Goal: Information Seeking & Learning: Learn about a topic

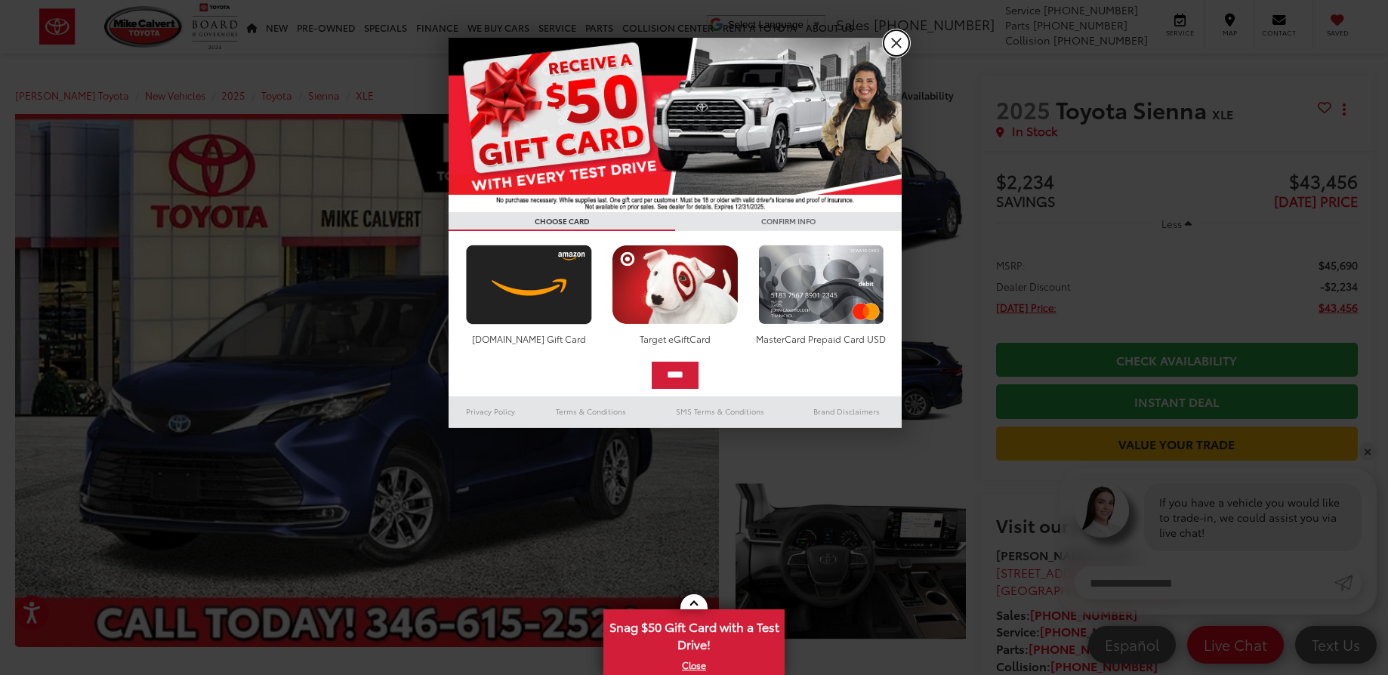
click at [901, 39] on link "X" at bounding box center [896, 43] width 26 height 26
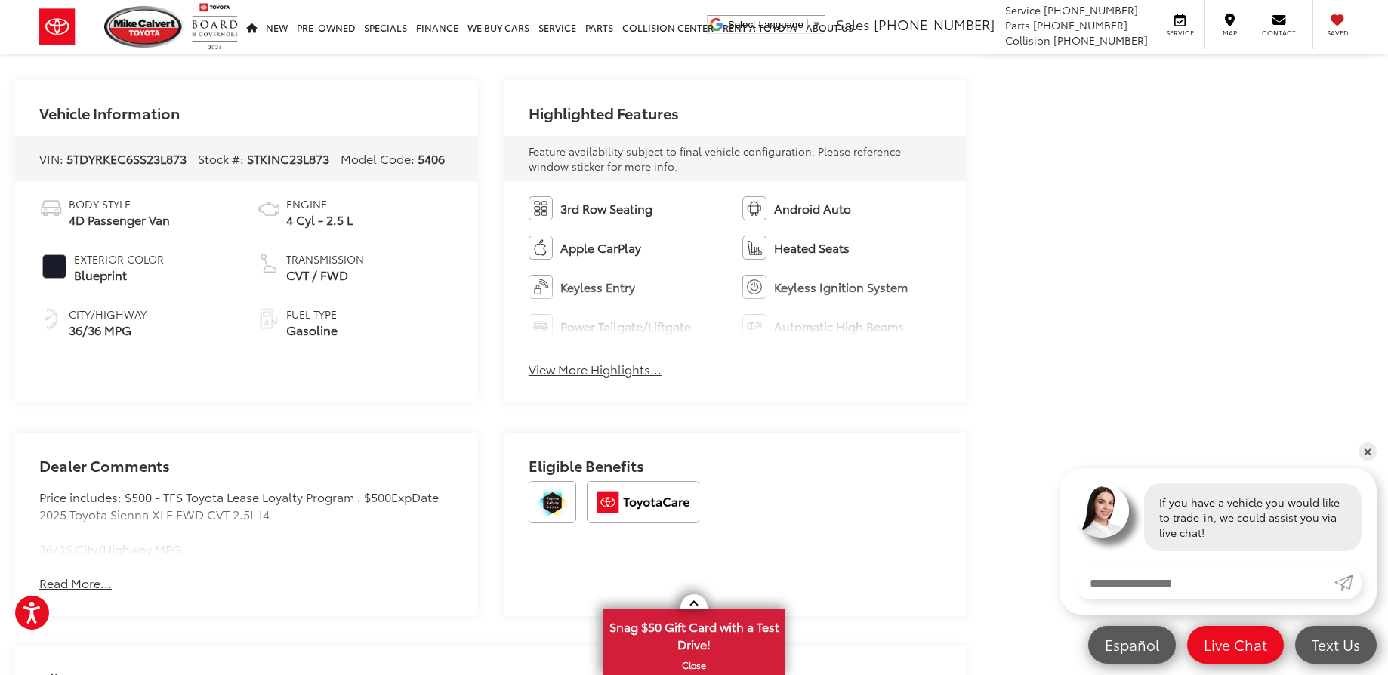
scroll to position [755, 0]
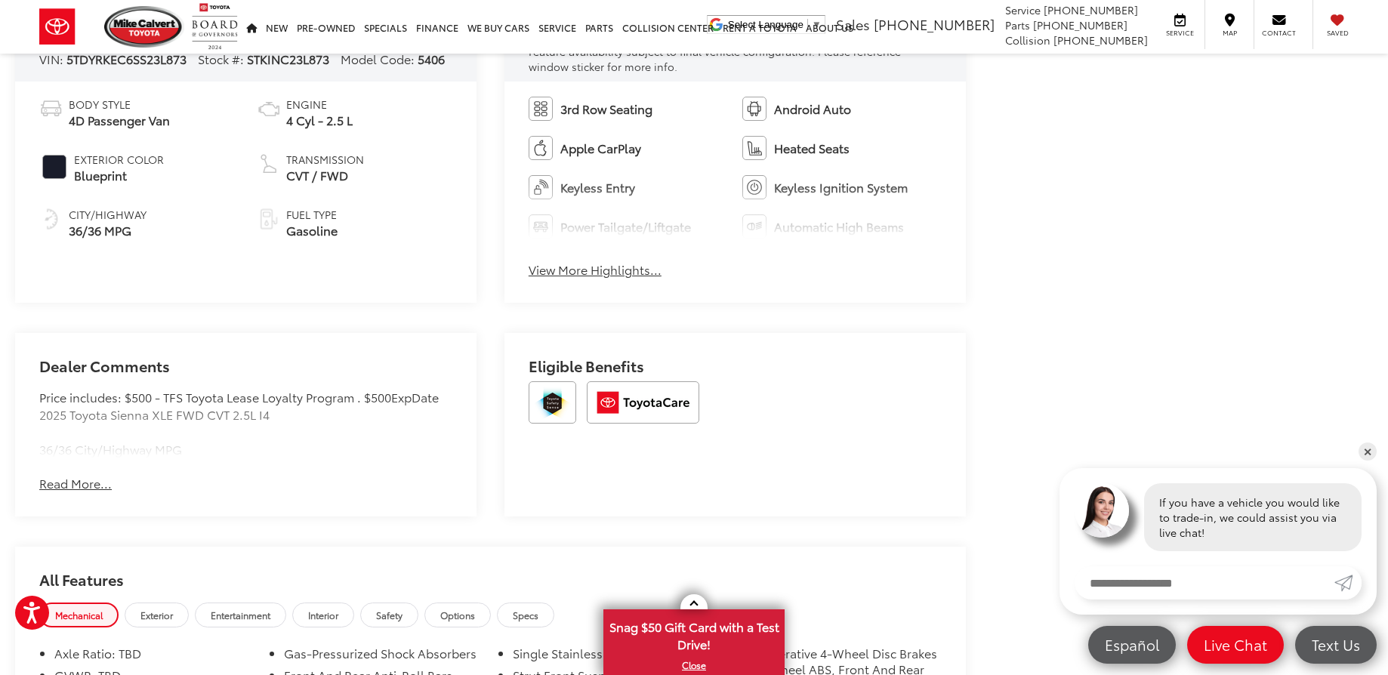
click at [82, 488] on button "Read More..." at bounding box center [75, 483] width 72 height 17
click at [569, 268] on button "View More Highlights..." at bounding box center [594, 269] width 133 height 17
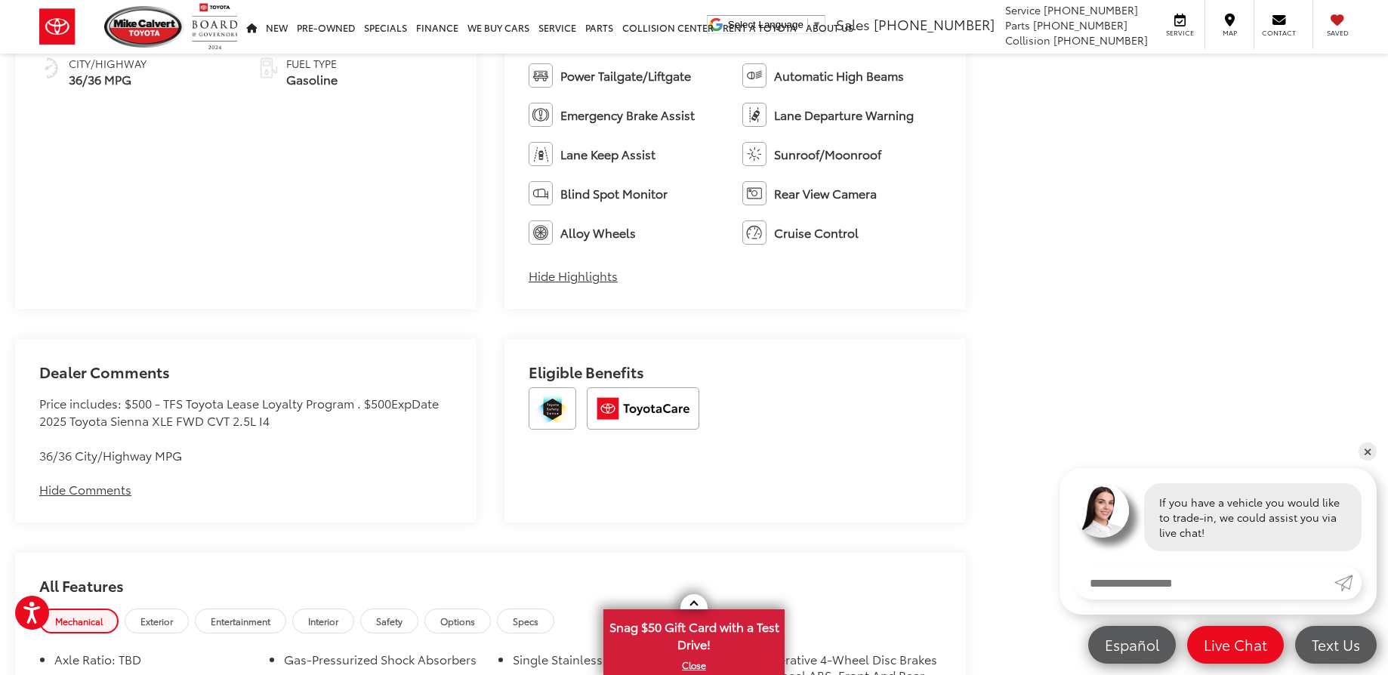
scroll to position [1283, 0]
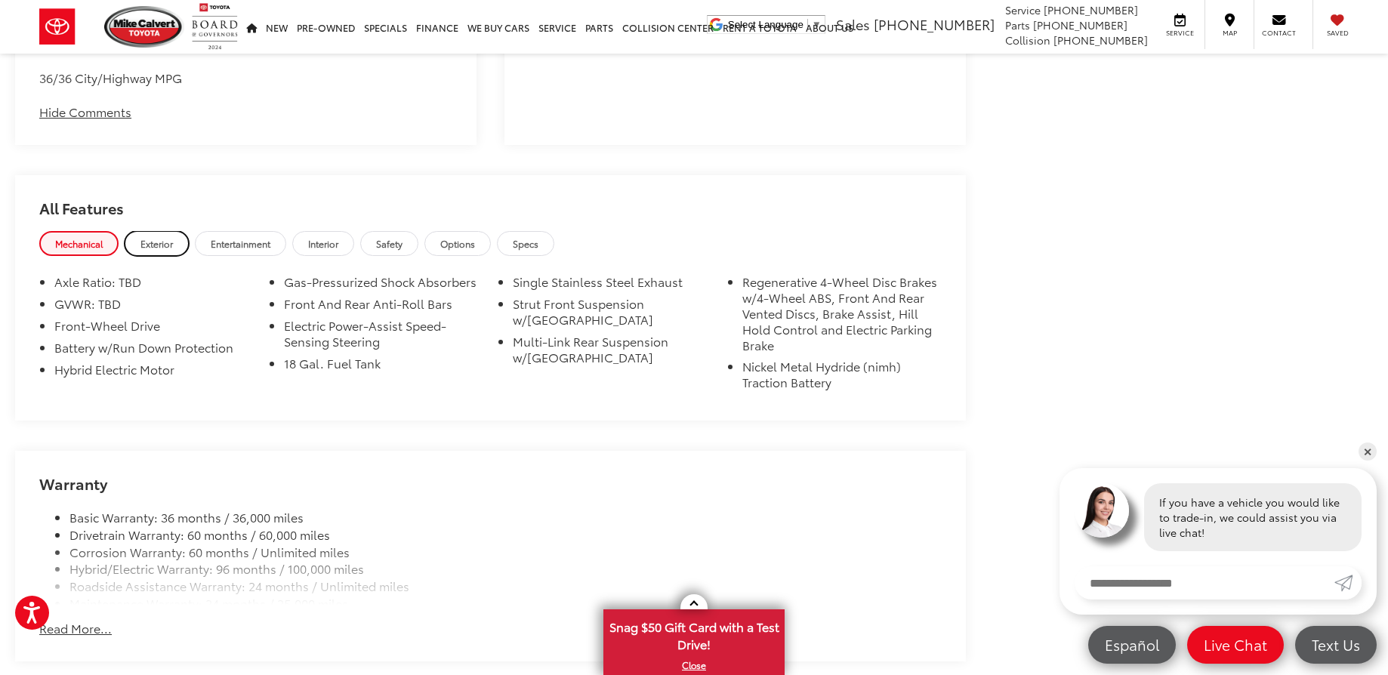
click at [149, 254] on link "Exterior" at bounding box center [157, 243] width 64 height 25
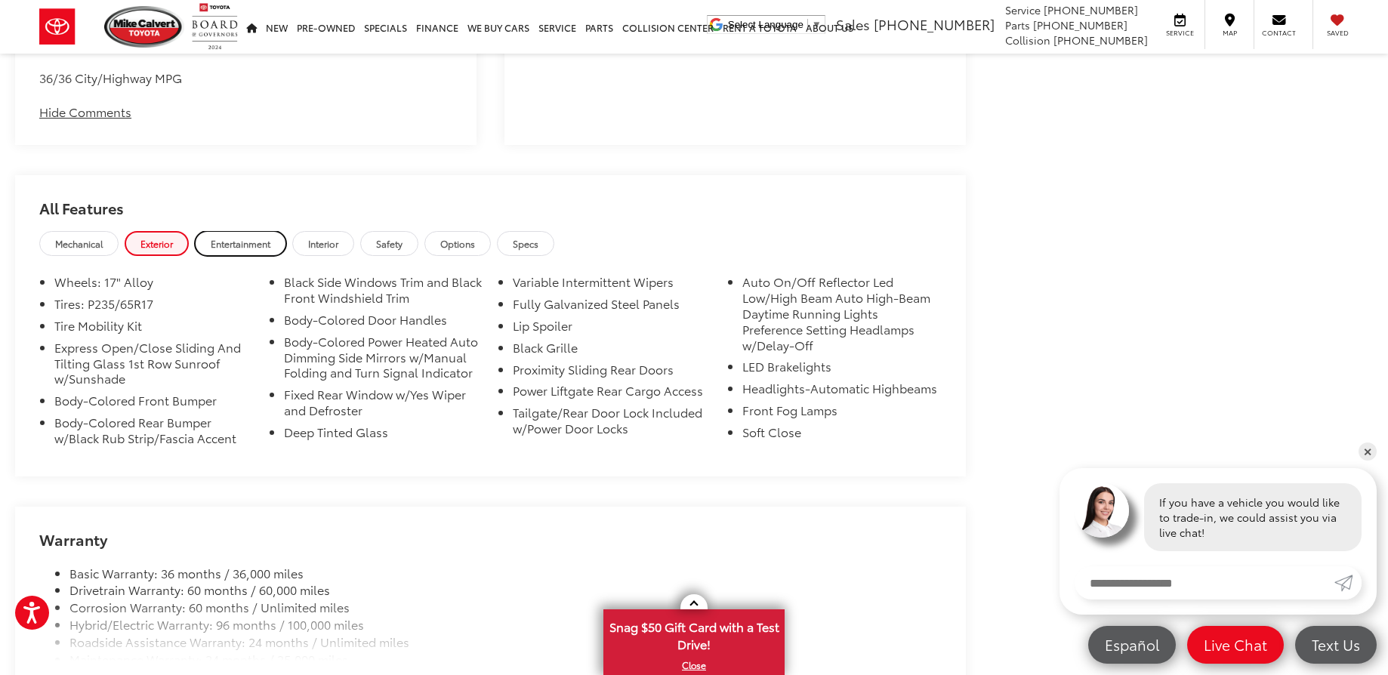
click at [228, 244] on span "Entertainment" at bounding box center [241, 243] width 60 height 13
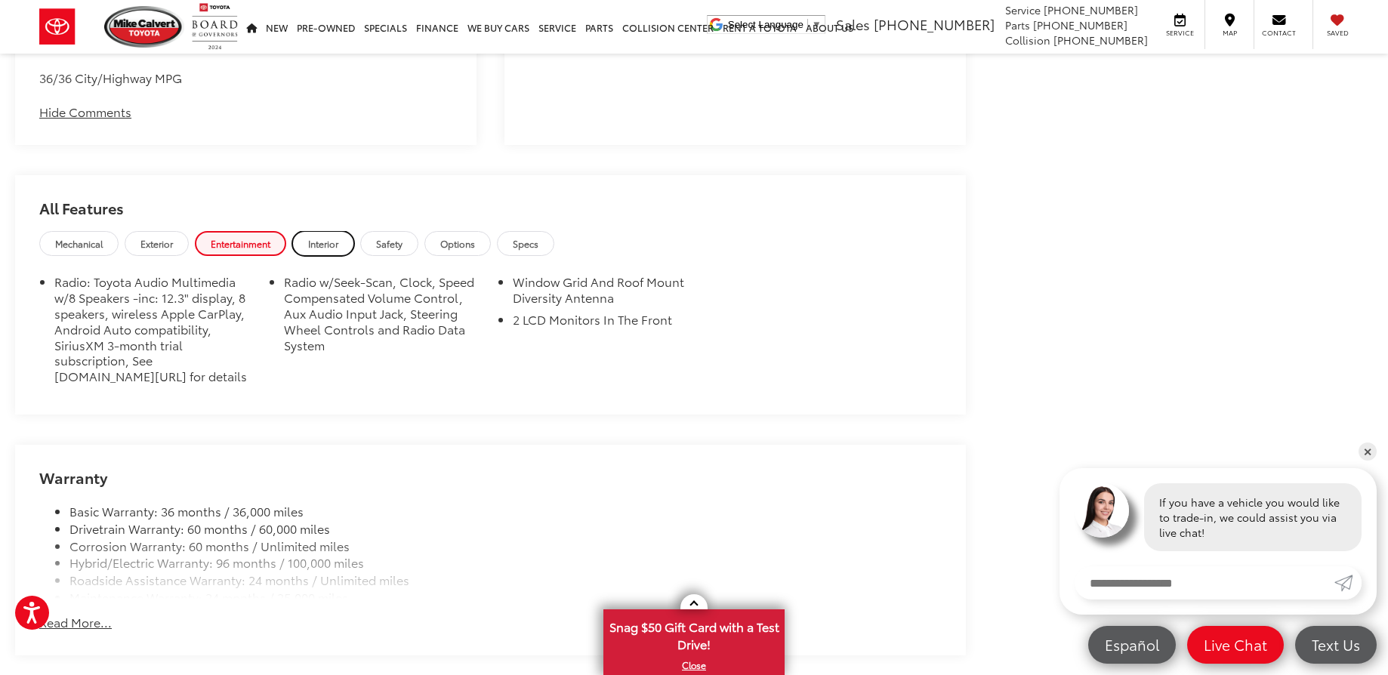
click at [338, 240] on span "Interior" at bounding box center [323, 243] width 30 height 13
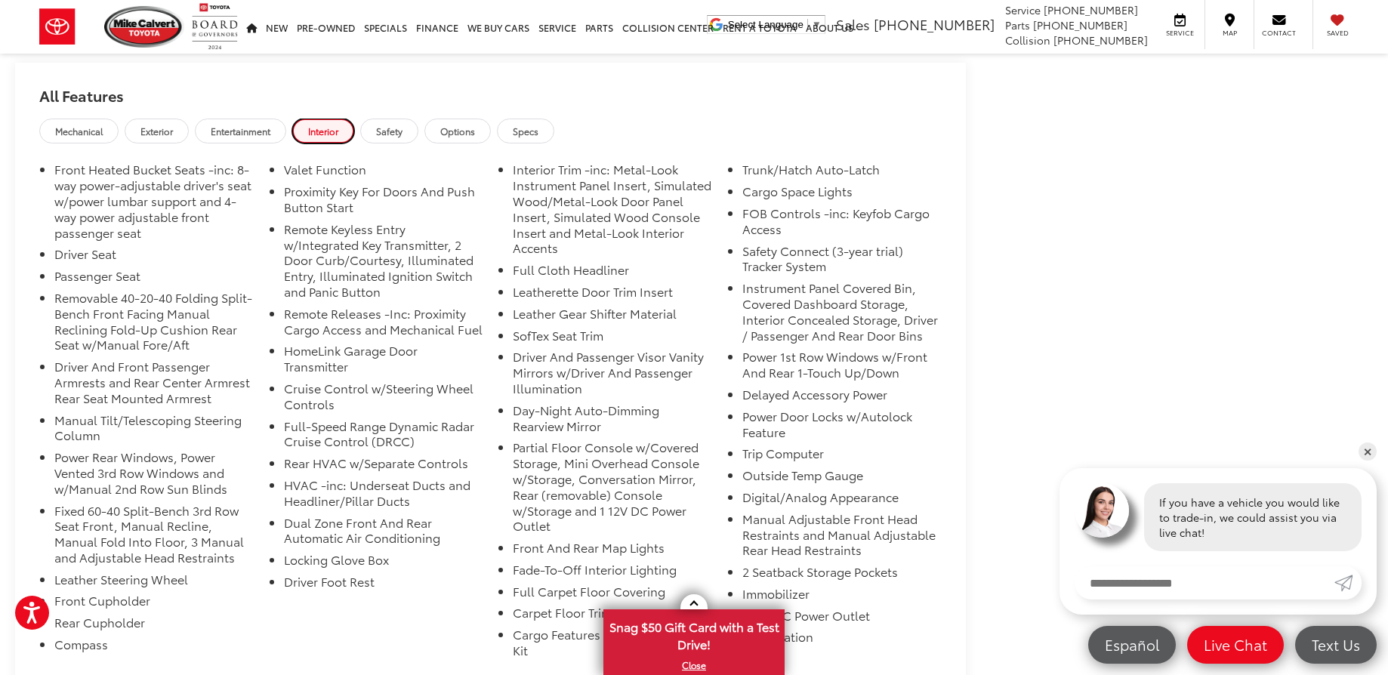
scroll to position [1434, 0]
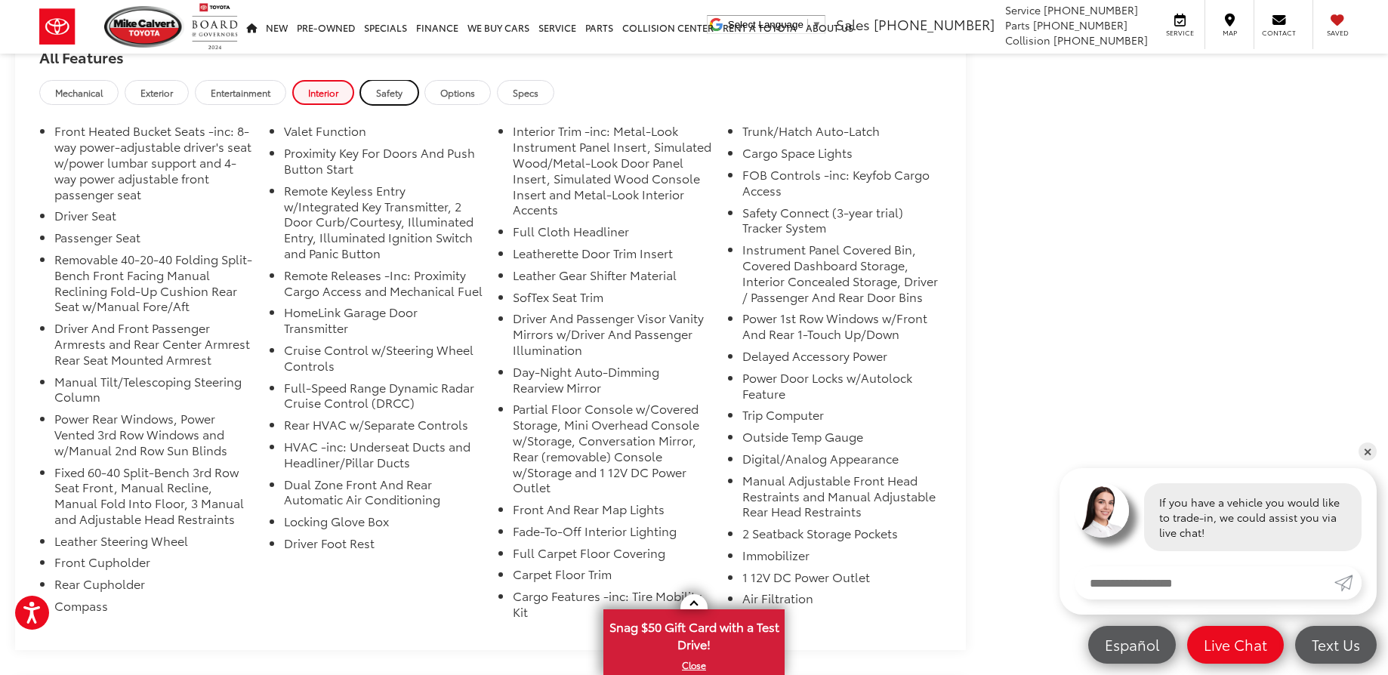
click at [399, 89] on span "Safety" at bounding box center [389, 92] width 26 height 13
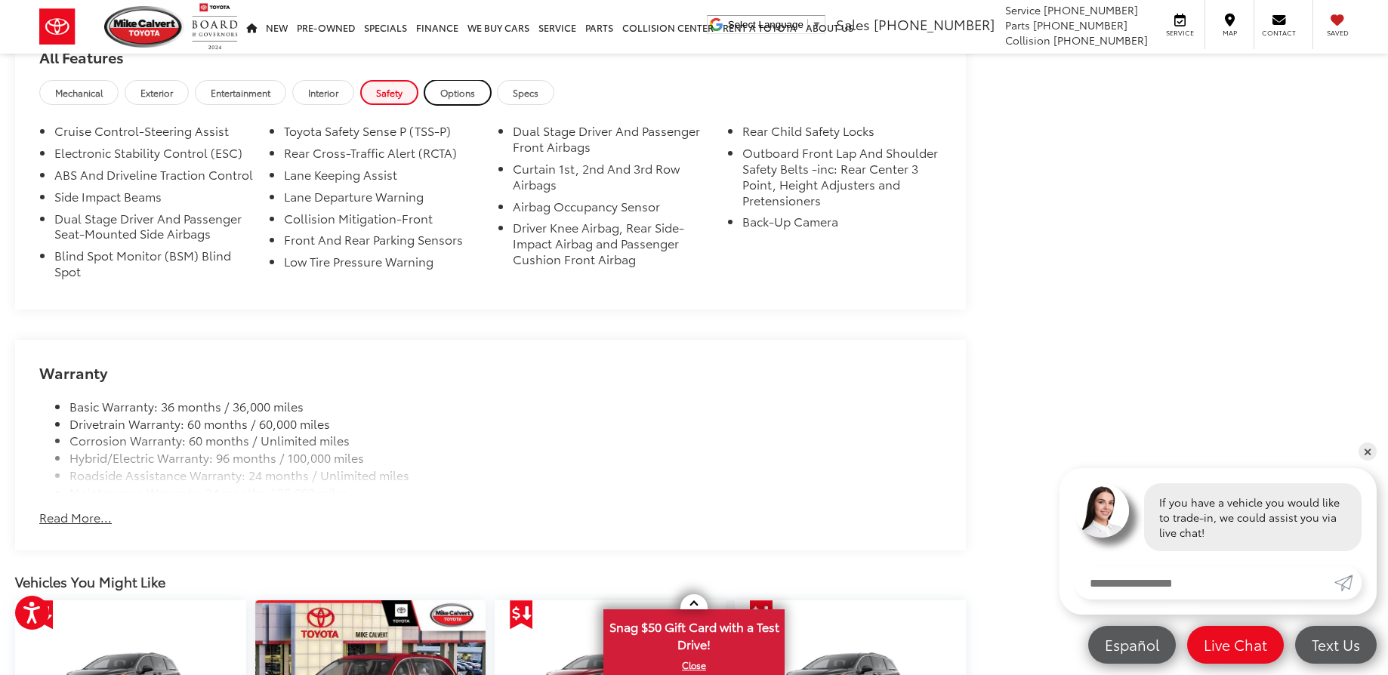
click at [473, 90] on span "Options" at bounding box center [457, 92] width 35 height 13
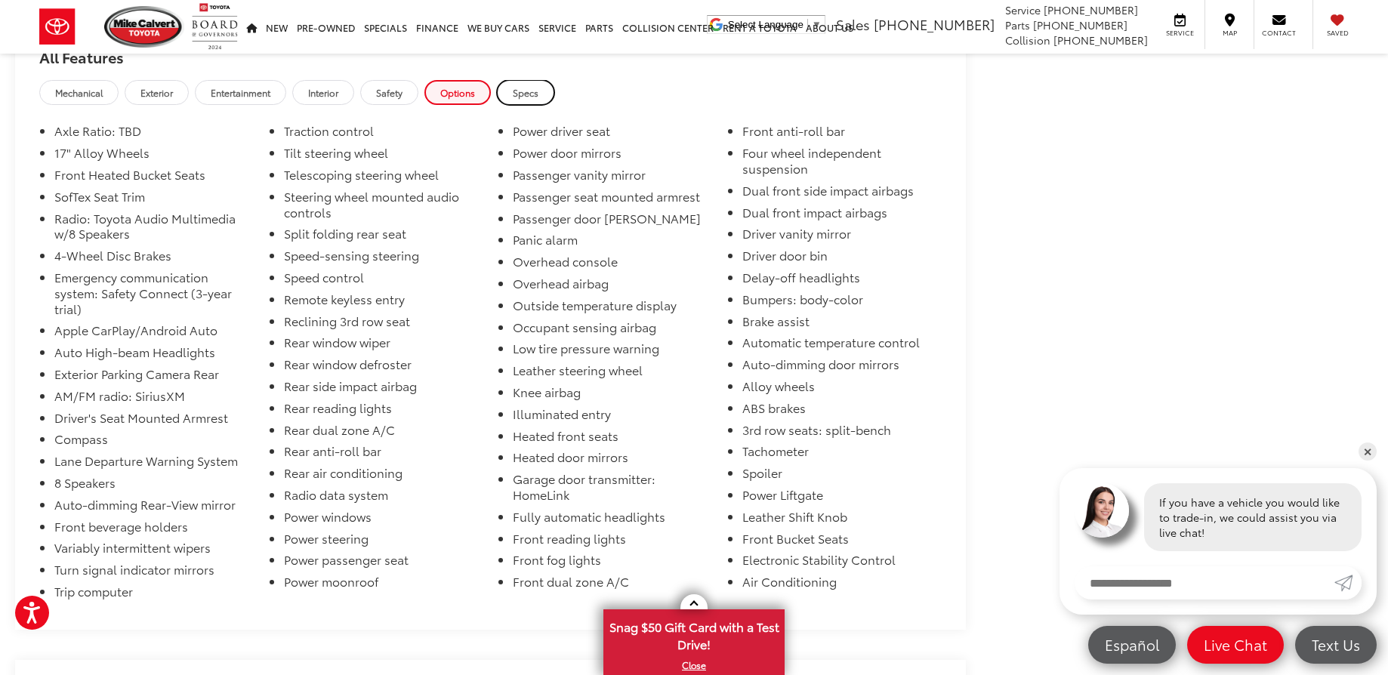
click at [534, 90] on span "Specs" at bounding box center [526, 92] width 26 height 13
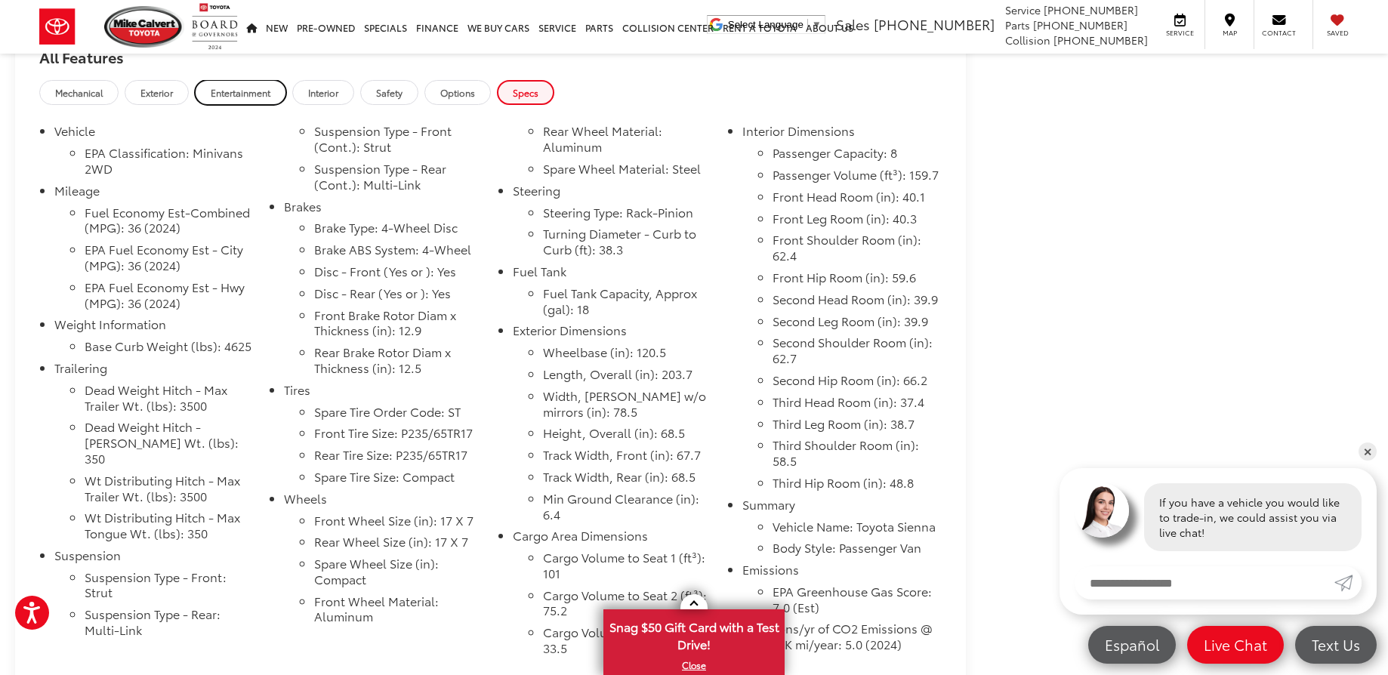
click at [243, 91] on span "Entertainment" at bounding box center [241, 92] width 60 height 13
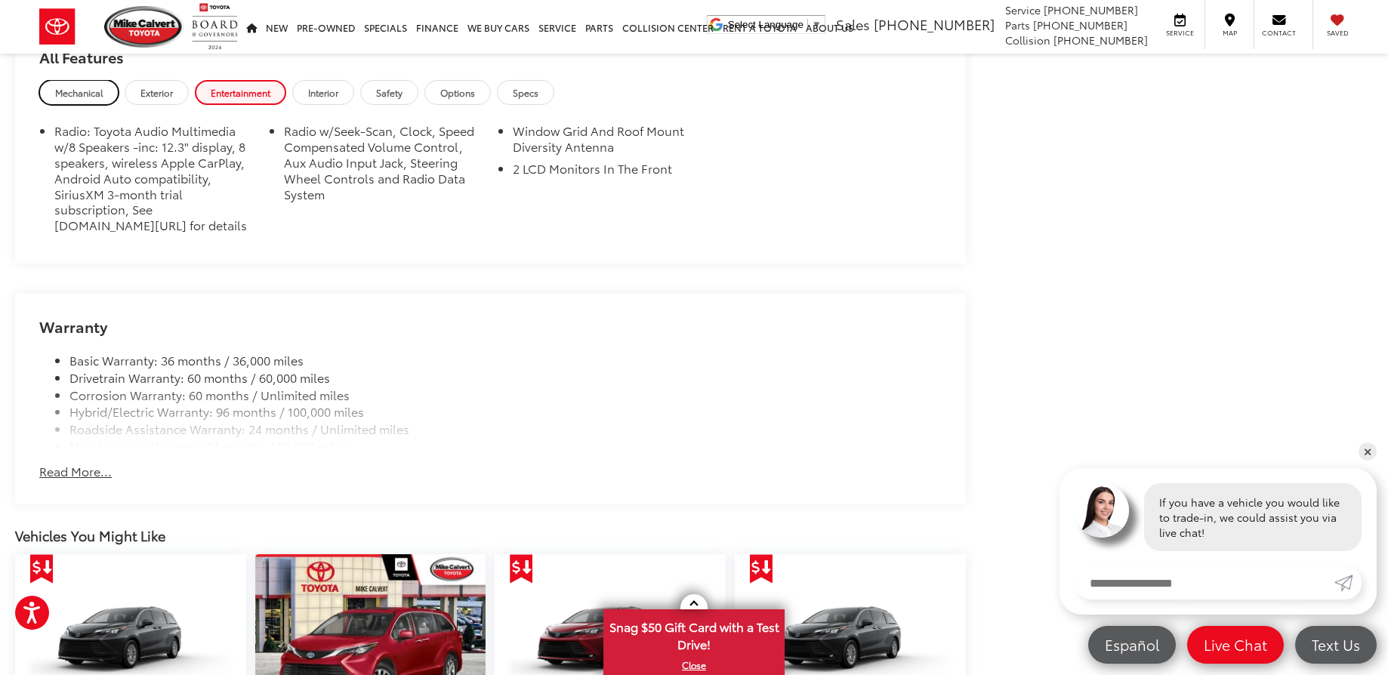
click at [62, 91] on span "Mechanical" at bounding box center [79, 92] width 48 height 13
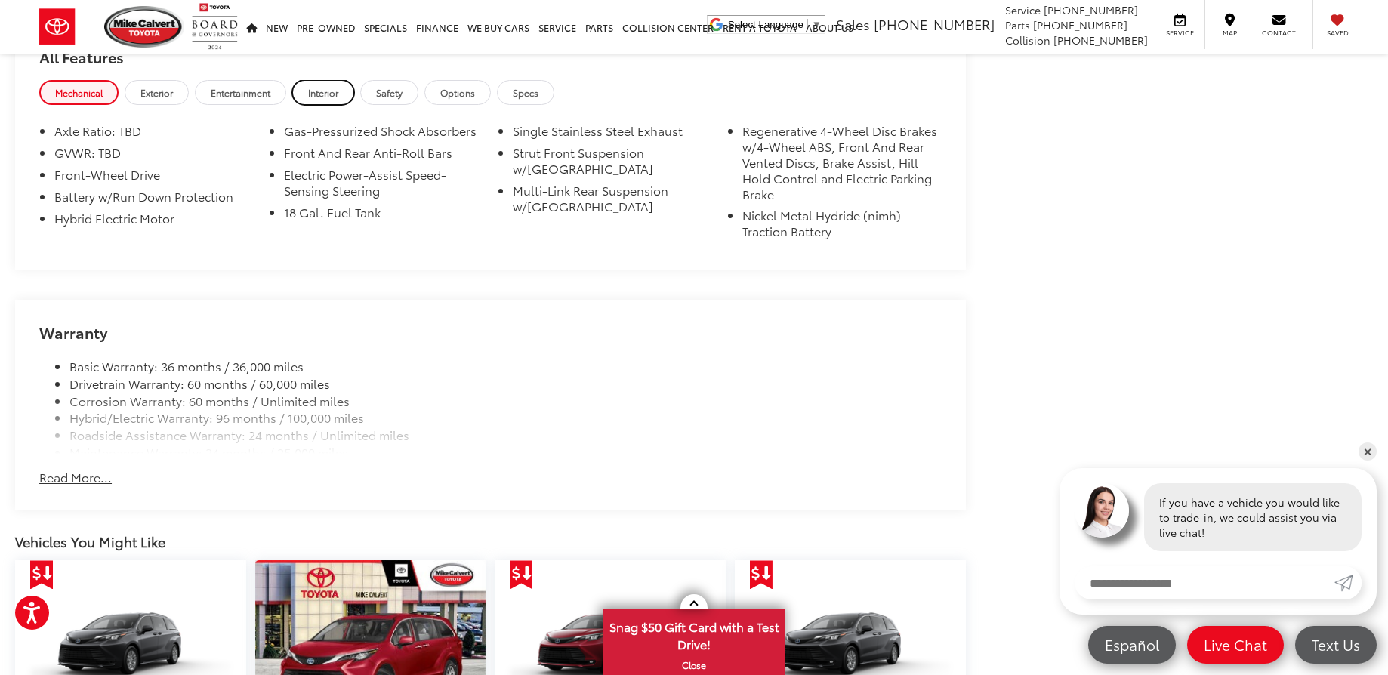
click at [328, 87] on span "Interior" at bounding box center [323, 92] width 30 height 13
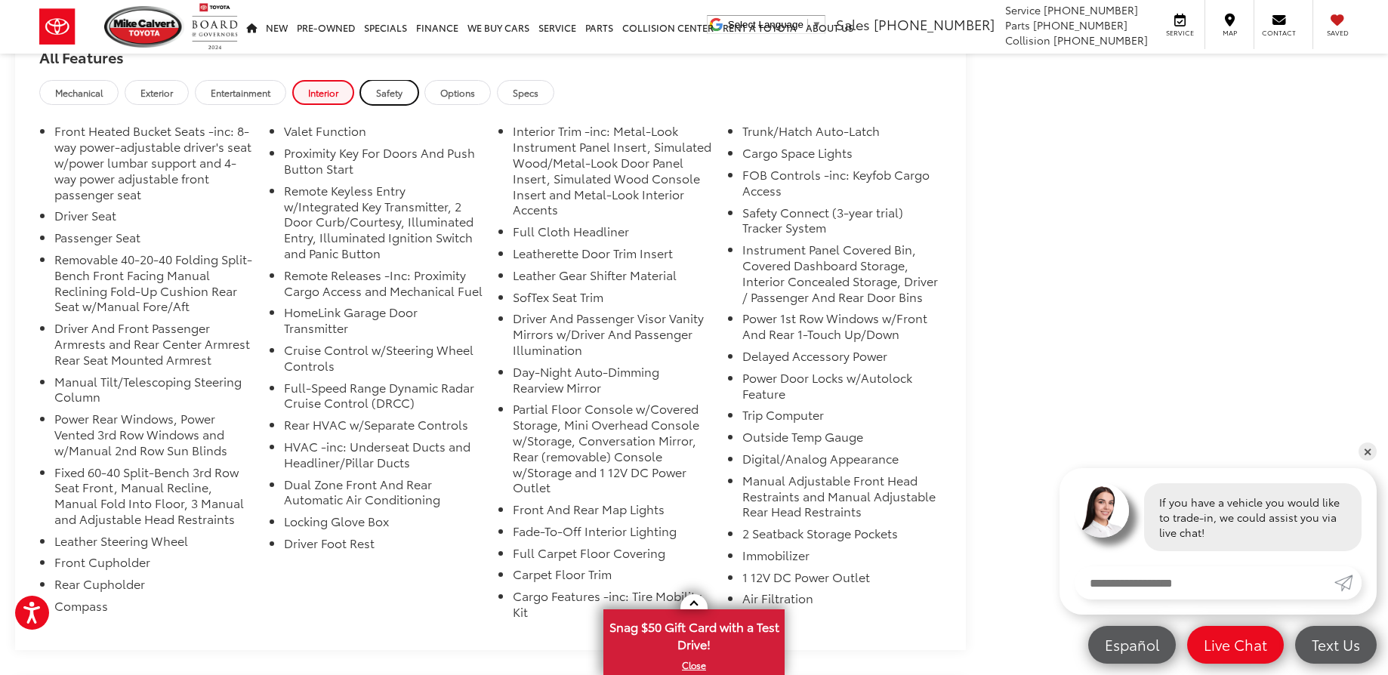
click at [400, 91] on span "Safety" at bounding box center [389, 92] width 26 height 13
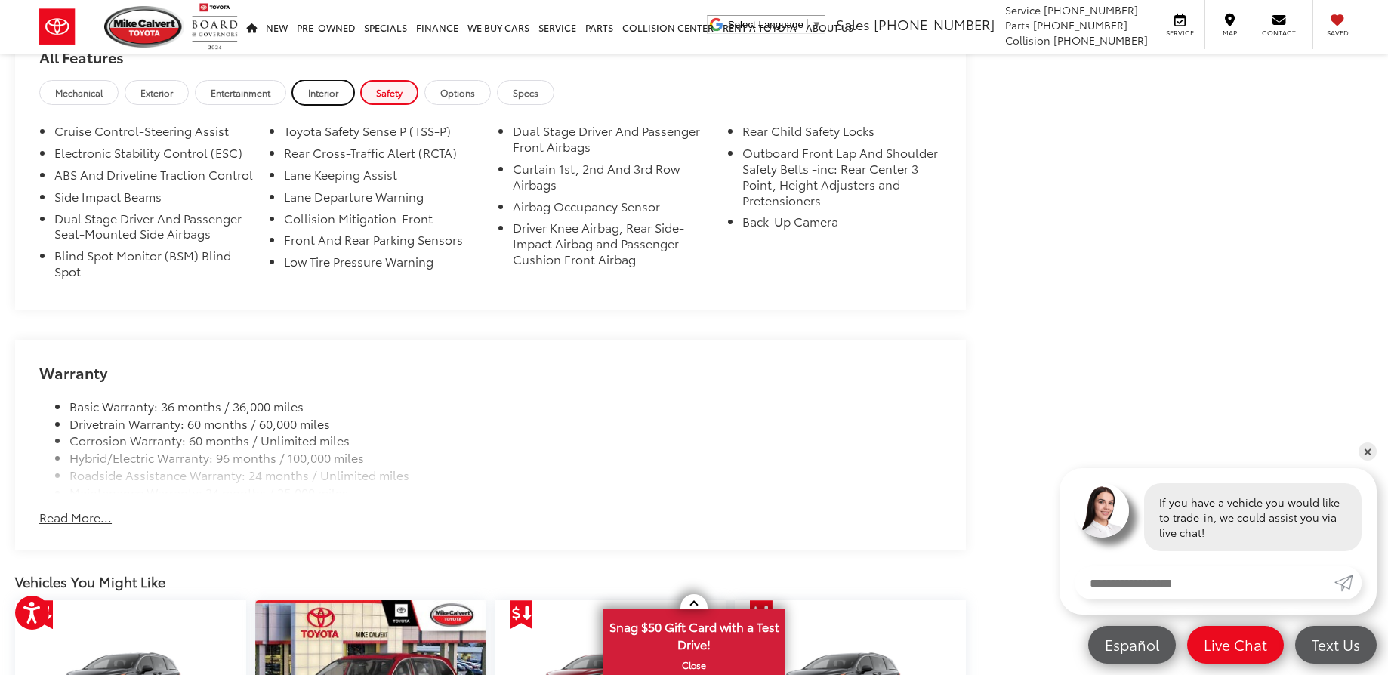
click at [330, 97] on span "Interior" at bounding box center [323, 92] width 30 height 13
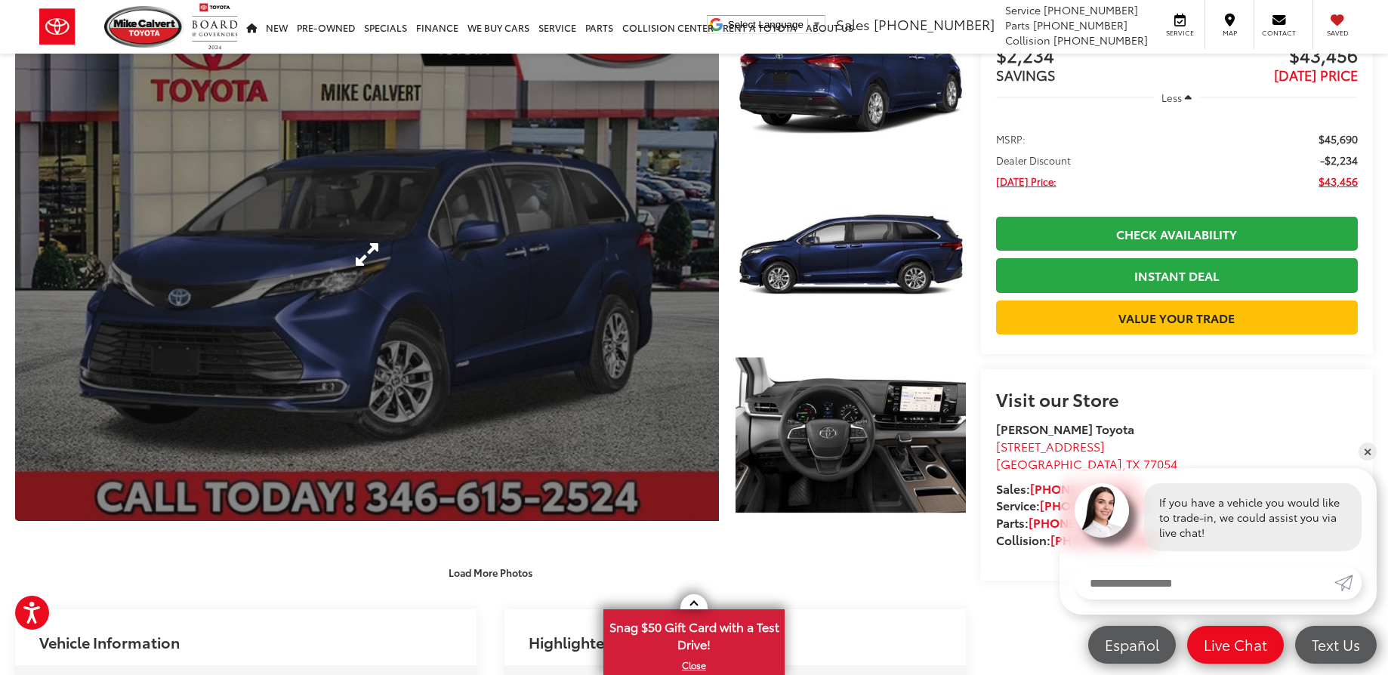
scroll to position [151, 0]
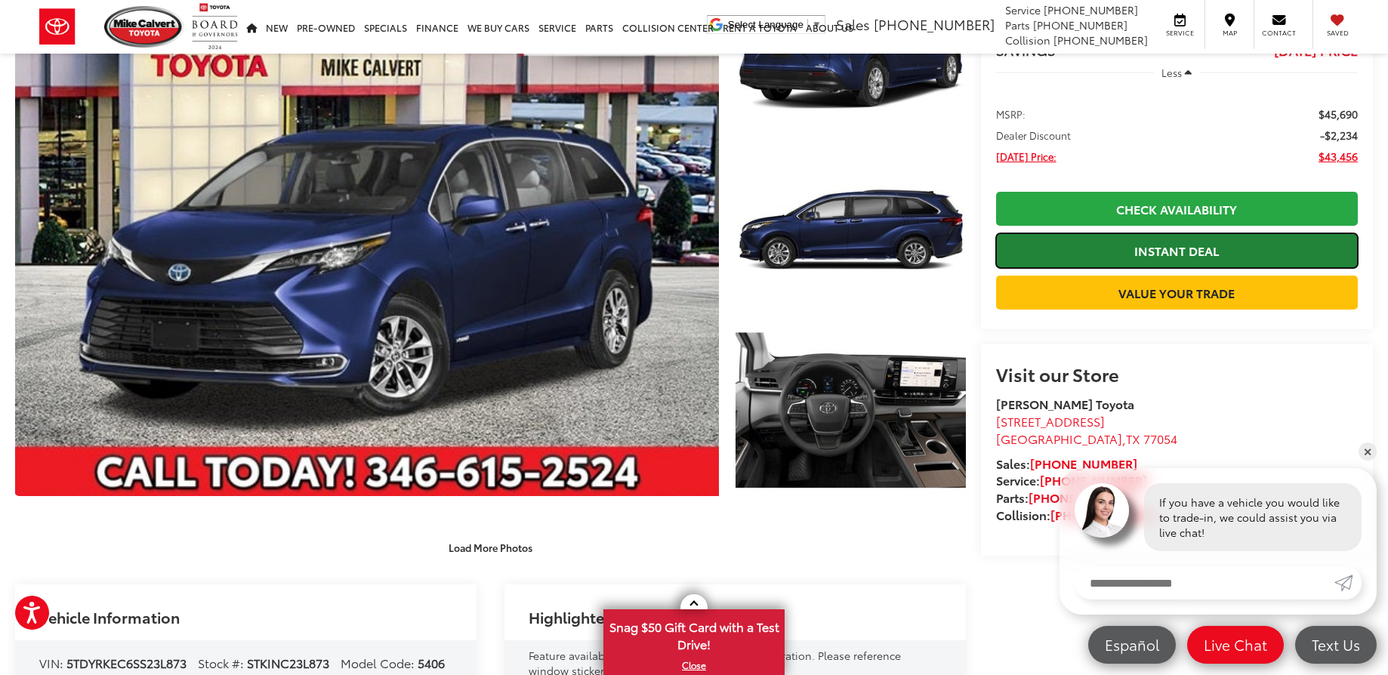
click at [1189, 246] on link "Instant Deal" at bounding box center [1177, 250] width 362 height 34
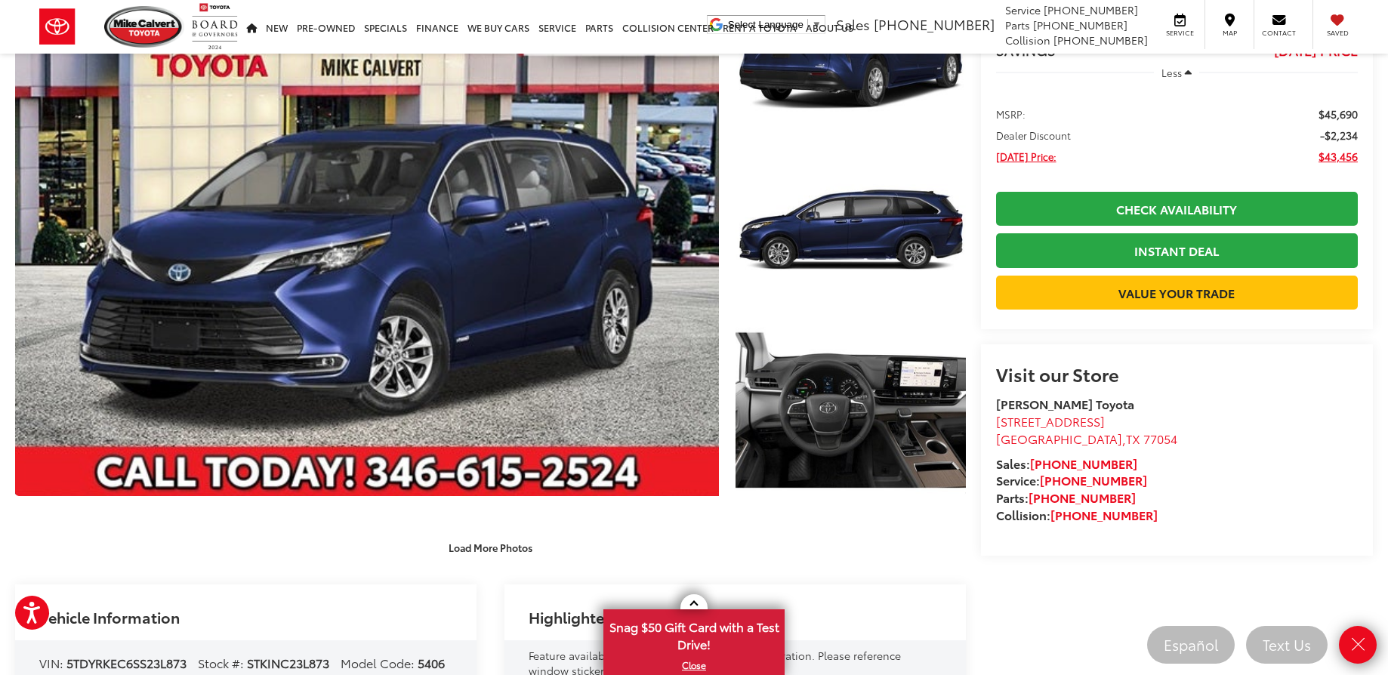
click at [162, 543] on div "Load More Photos" at bounding box center [490, 548] width 951 height 26
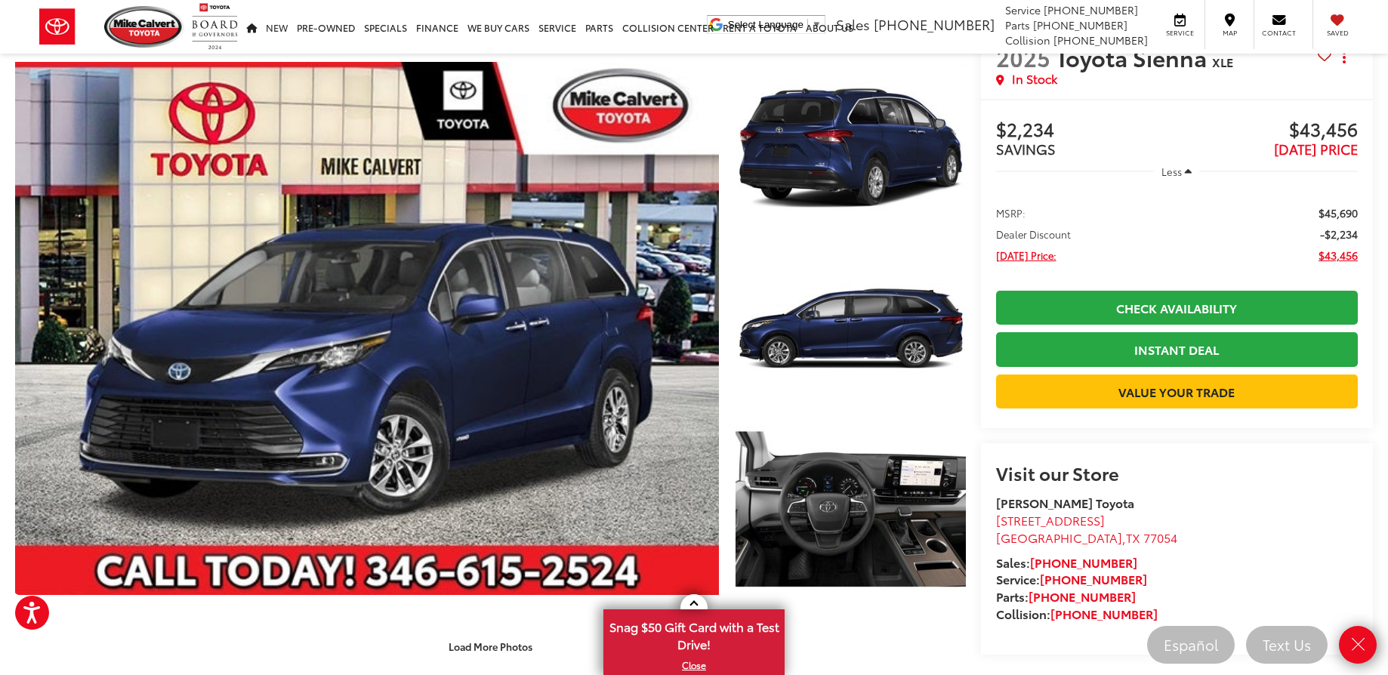
scroll to position [75, 0]
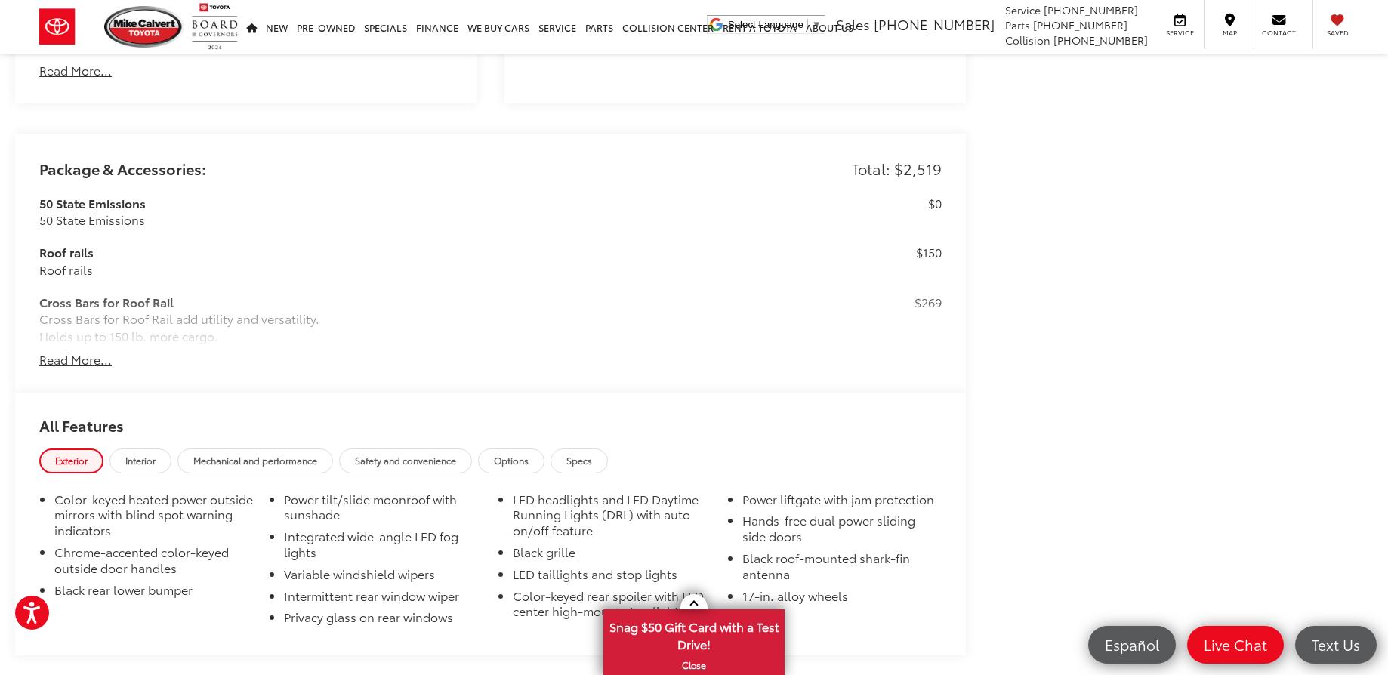
scroll to position [1359, 0]
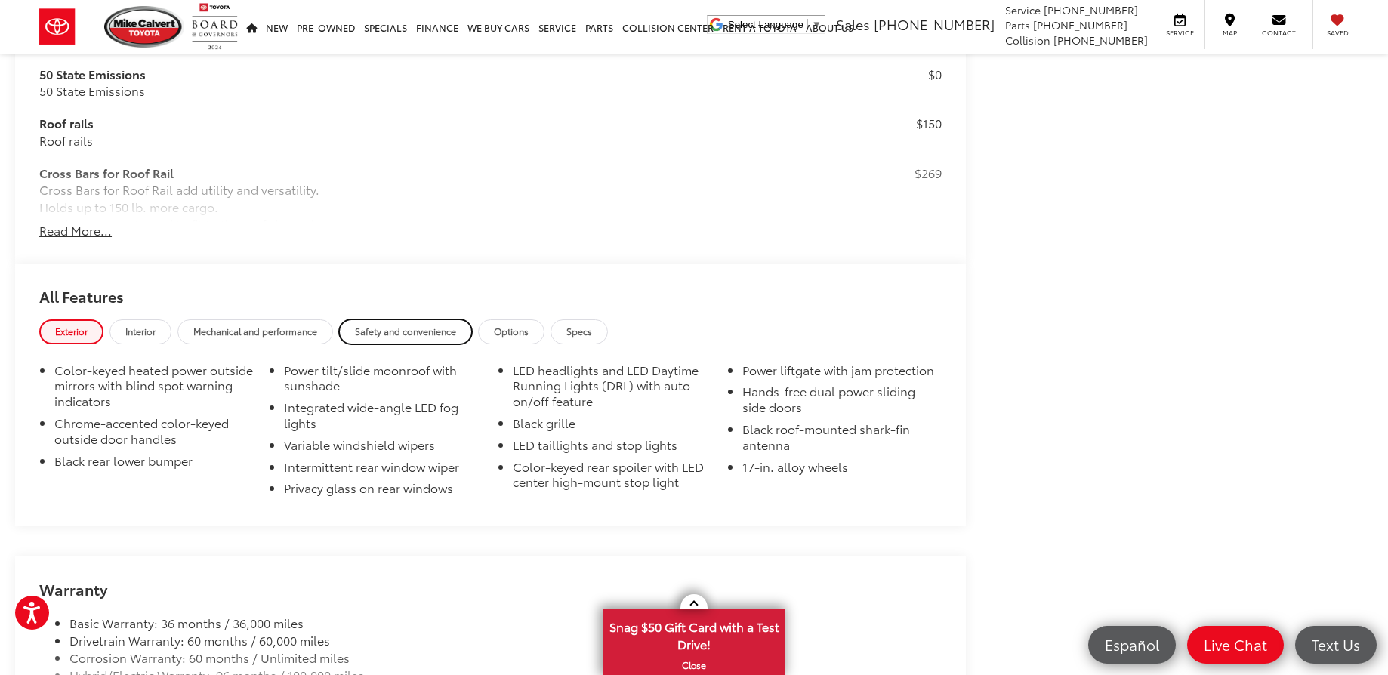
click at [436, 328] on span "Safety and convenience" at bounding box center [405, 331] width 101 height 13
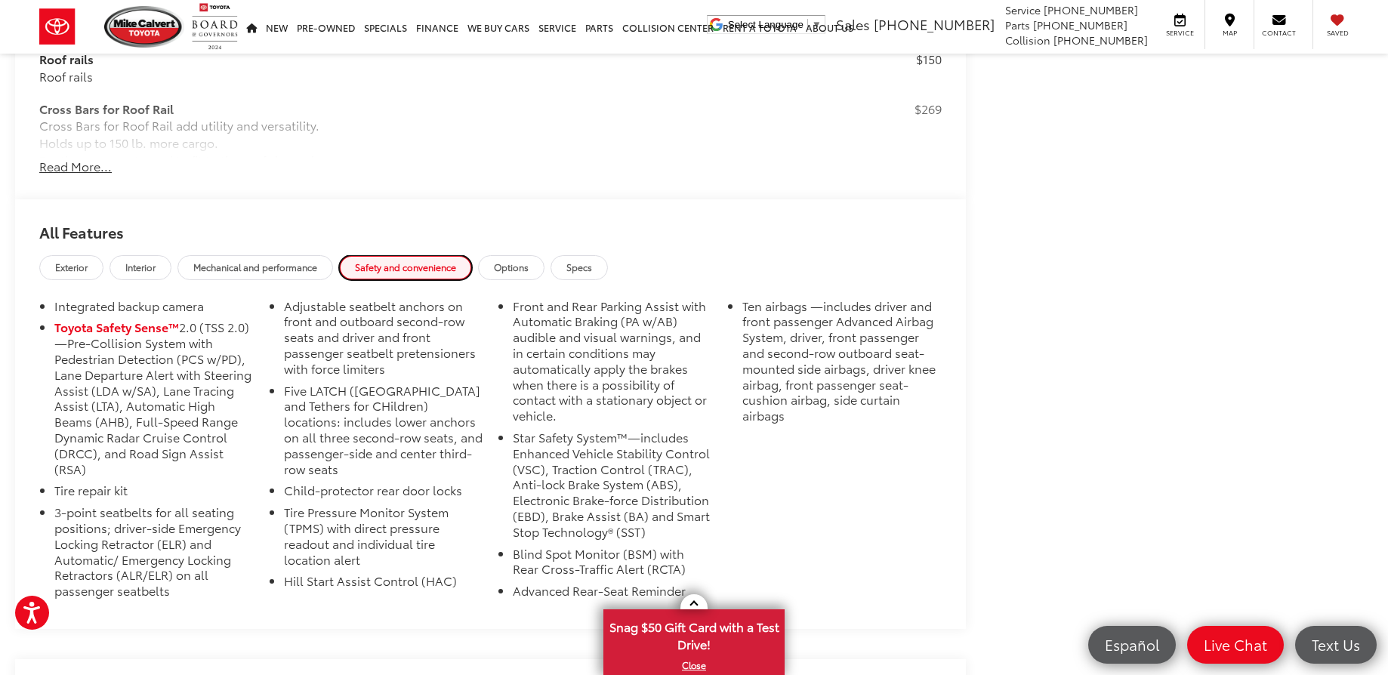
scroll to position [1434, 0]
